Goal: Navigation & Orientation: Find specific page/section

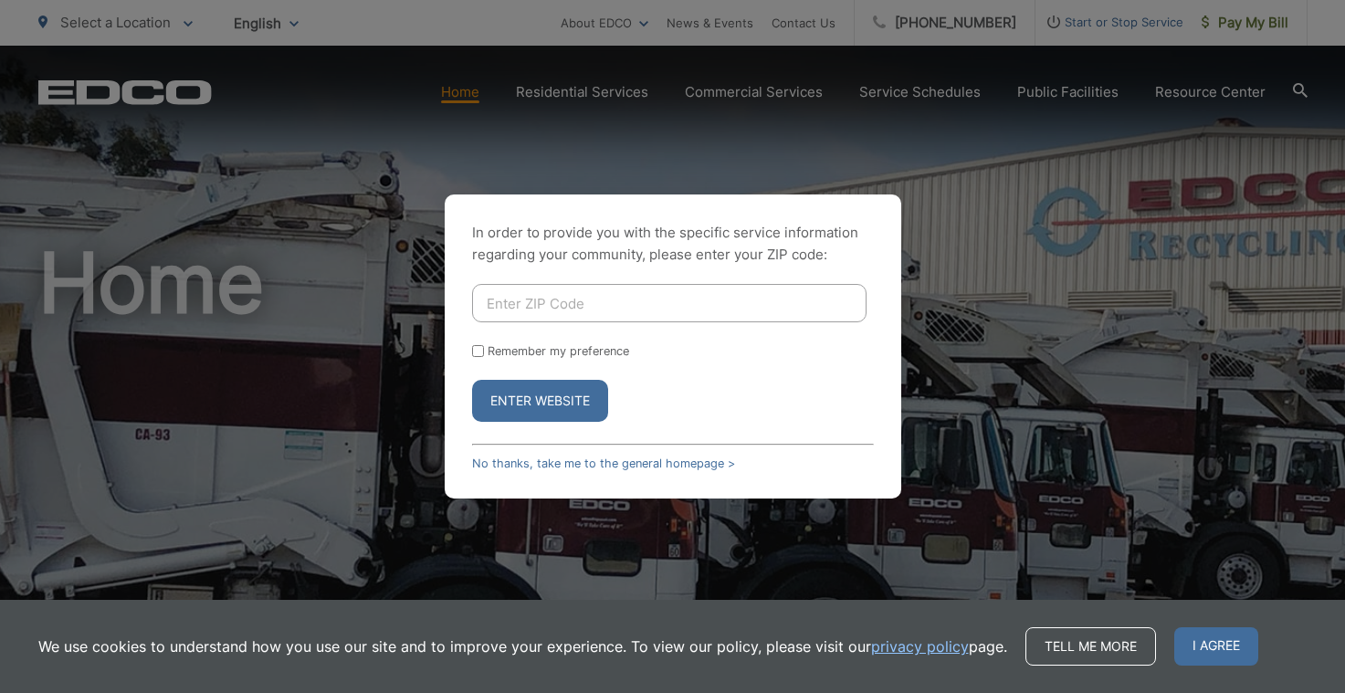
click at [551, 302] on input "Enter ZIP Code" at bounding box center [669, 303] width 394 height 38
type input "92024"
drag, startPoint x: 474, startPoint y: 348, endPoint x: 484, endPoint y: 365, distance: 20.0
click at [475, 349] on input "Remember my preference" at bounding box center [478, 351] width 12 height 12
checkbox input "true"
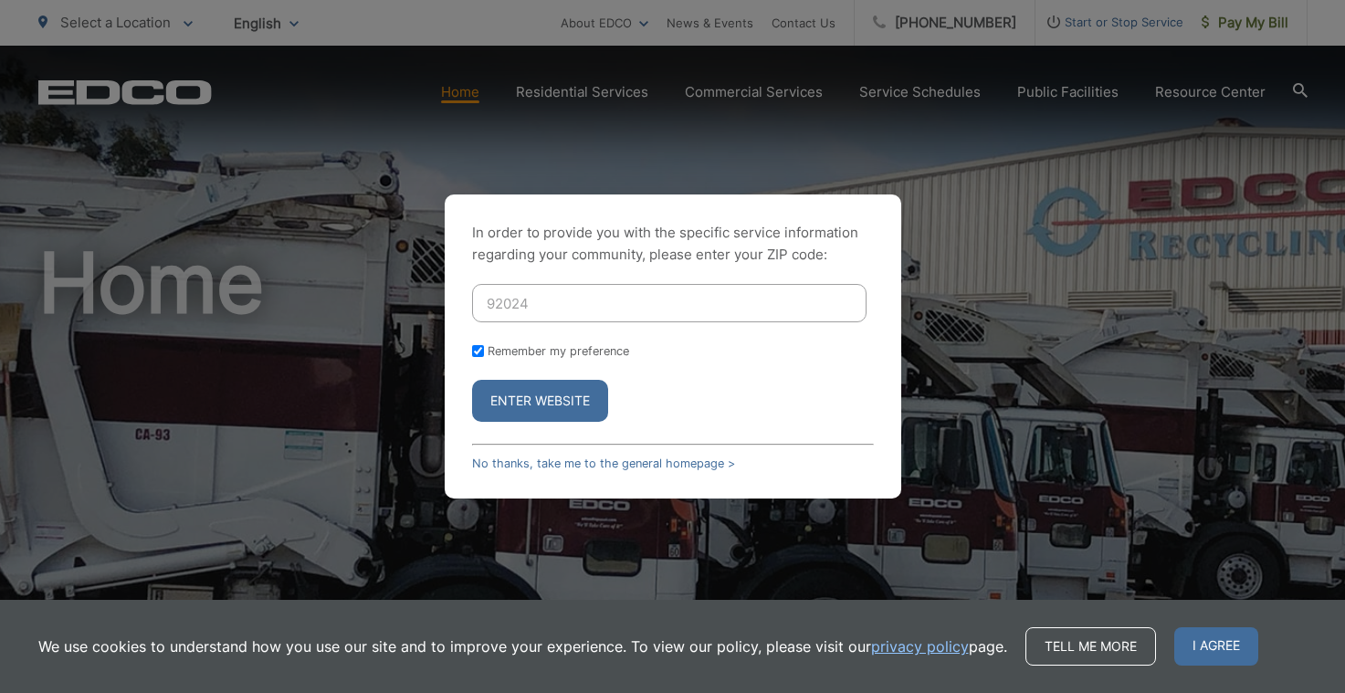
click at [587, 397] on button "Enter Website" at bounding box center [540, 401] width 136 height 42
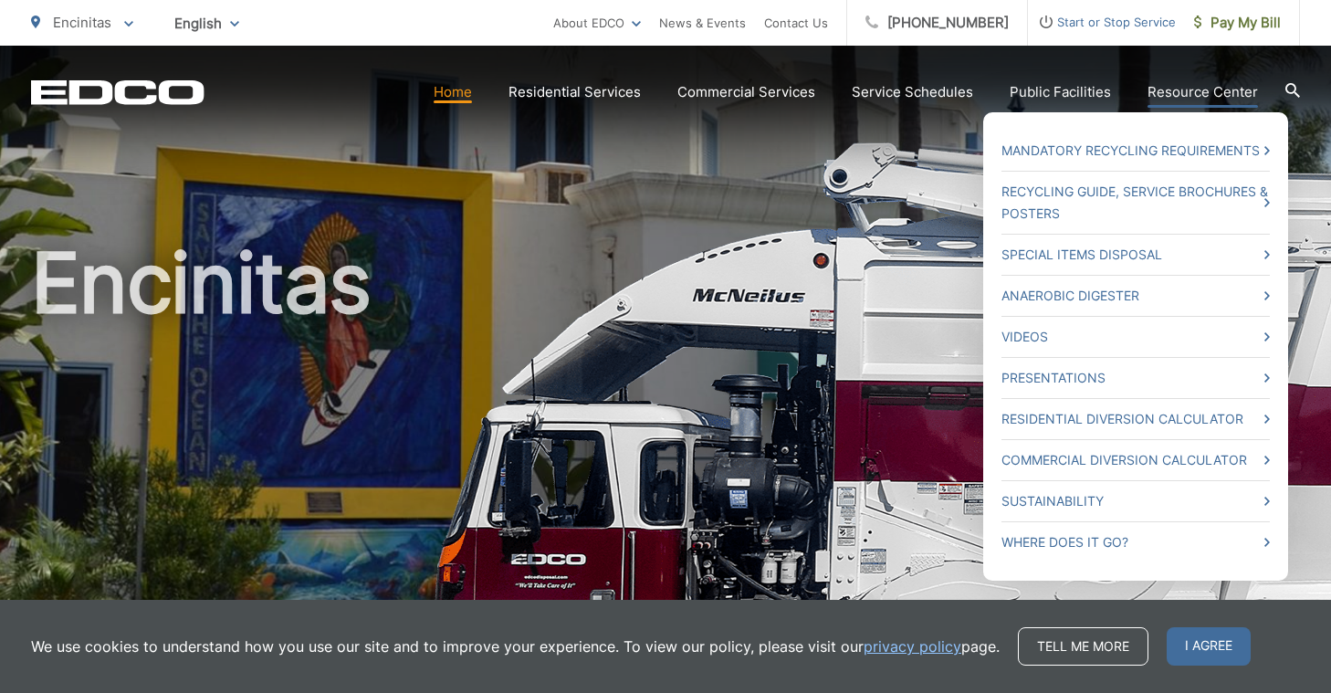
click at [1202, 86] on link "Resource Center" at bounding box center [1203, 92] width 110 height 22
